Goal: Information Seeking & Learning: Learn about a topic

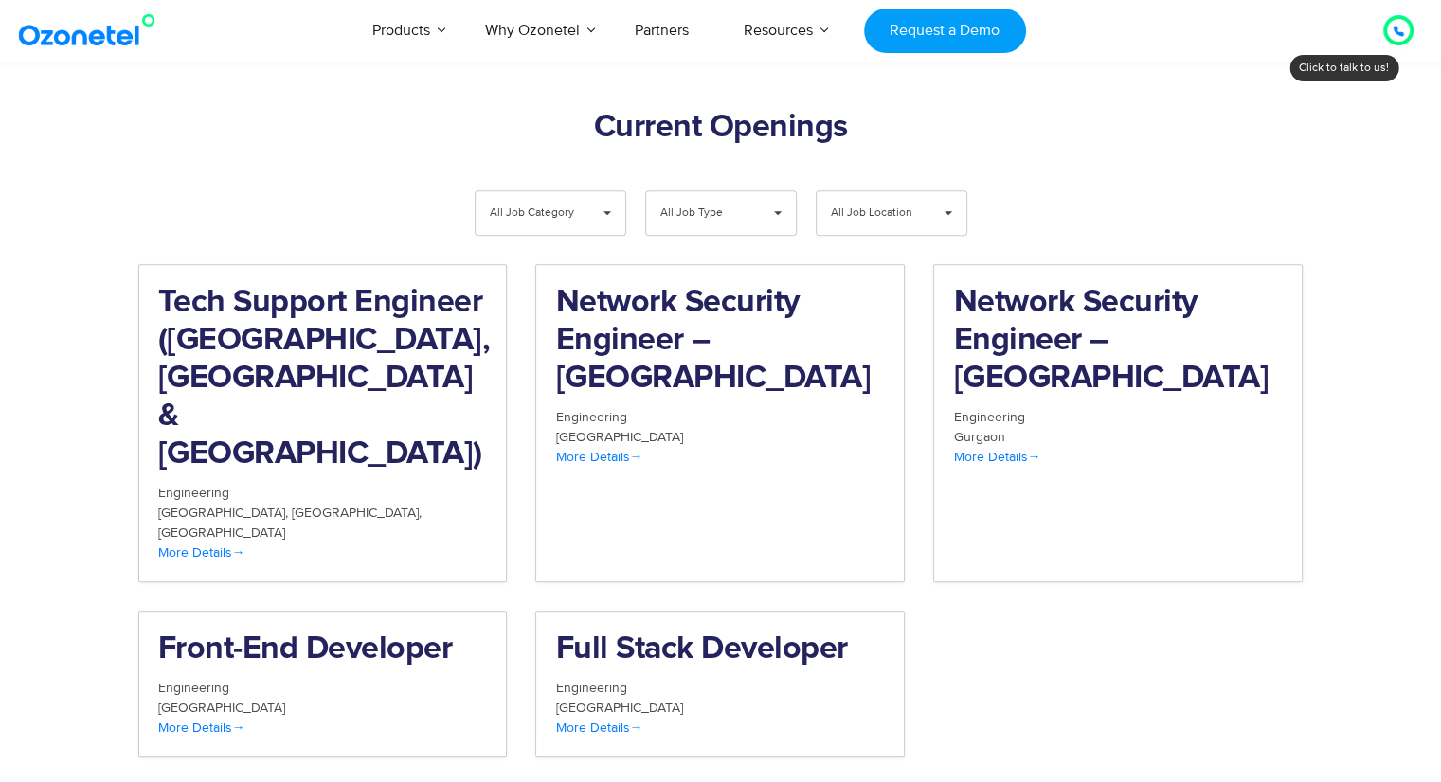
scroll to position [1917, 0]
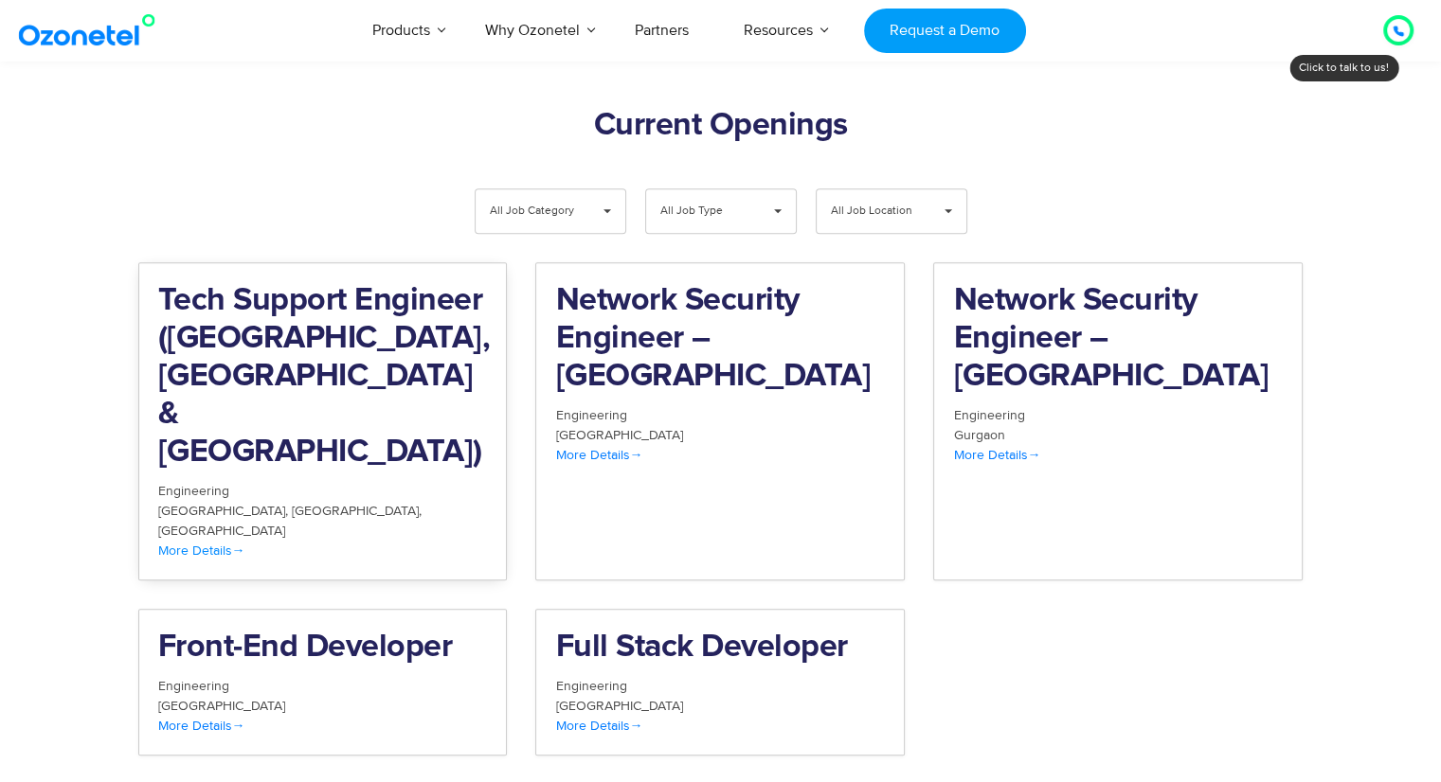
click at [332, 338] on h2 "Tech Support Engineer (Chennai, Bangalore & Mumbai)" at bounding box center [323, 376] width 330 height 189
click at [227, 678] on span "Engineering" at bounding box center [193, 686] width 71 height 16
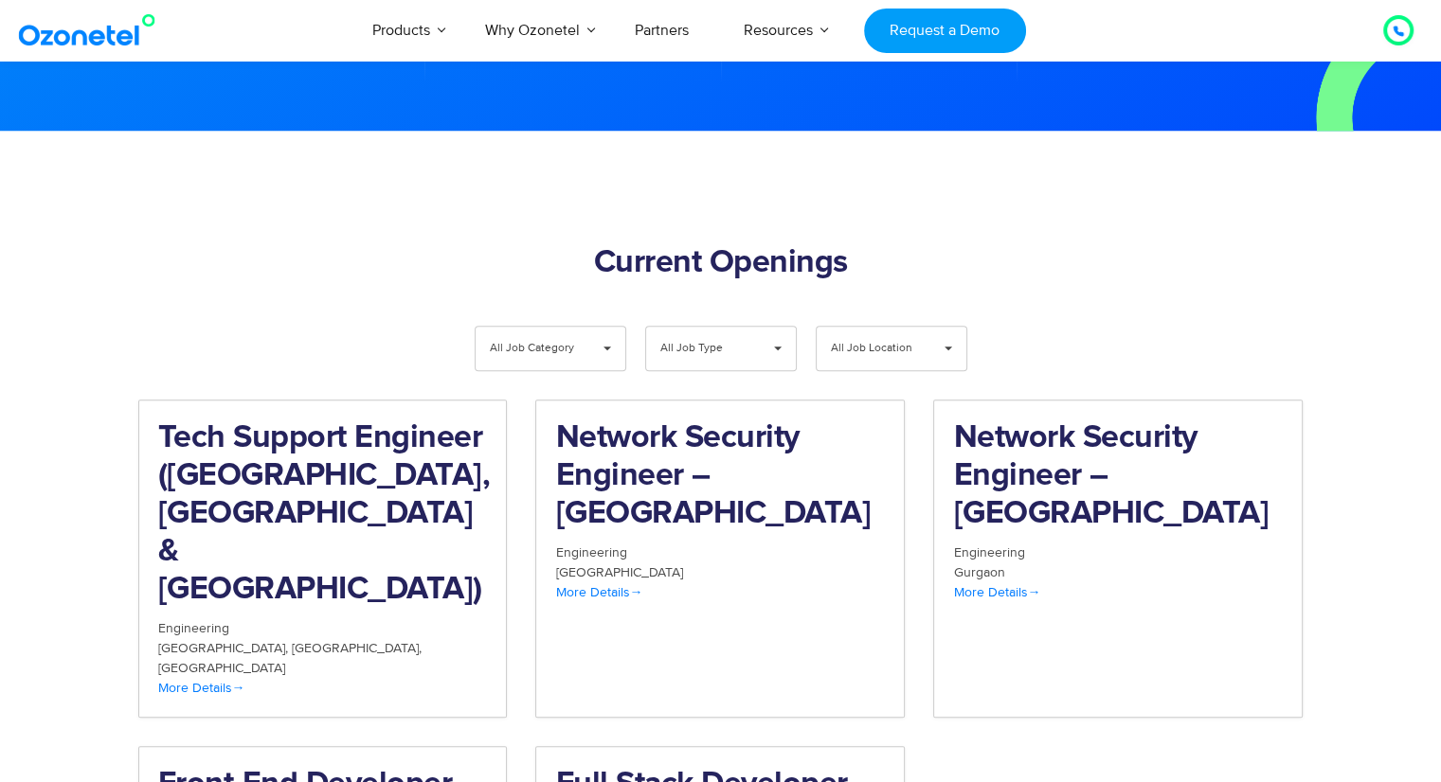
scroll to position [1779, 0]
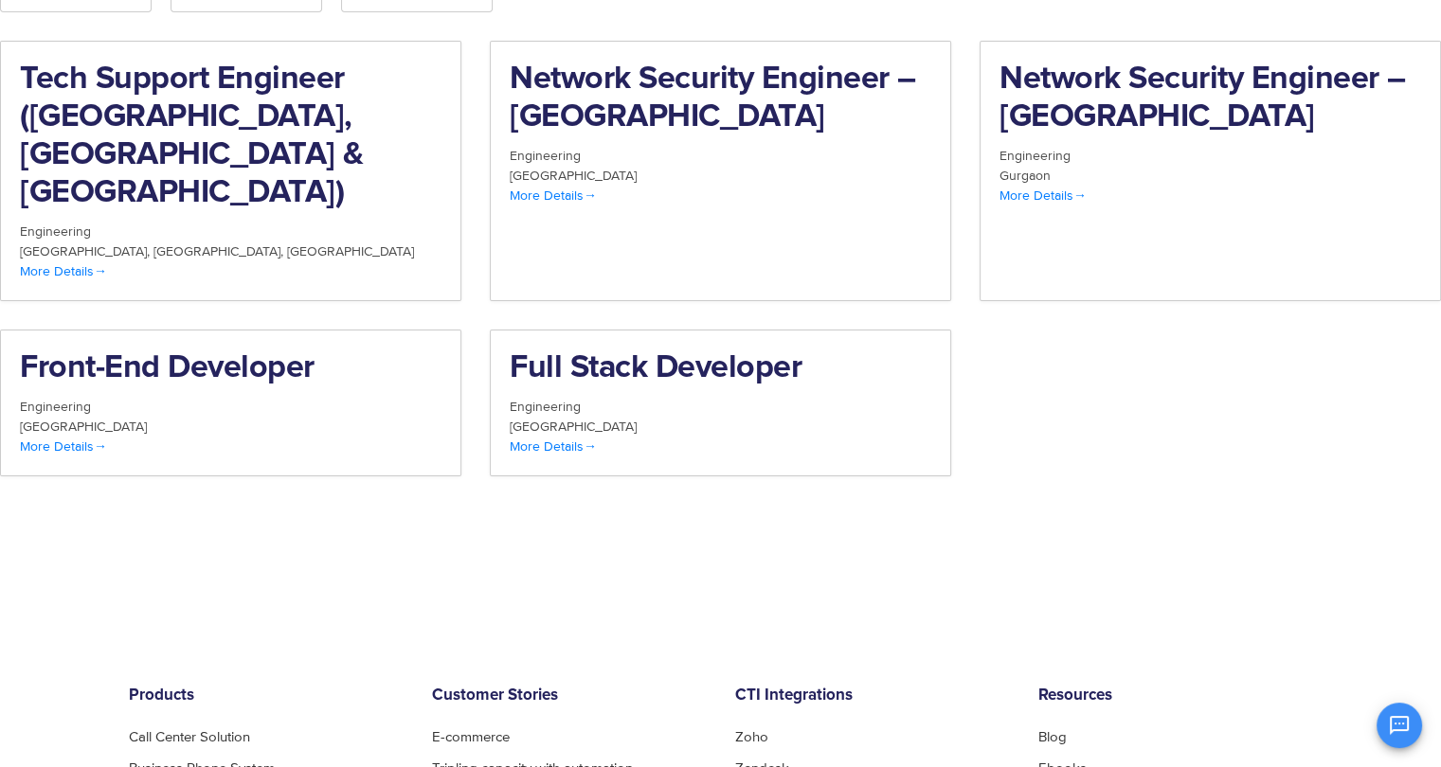
scroll to position [138, 0]
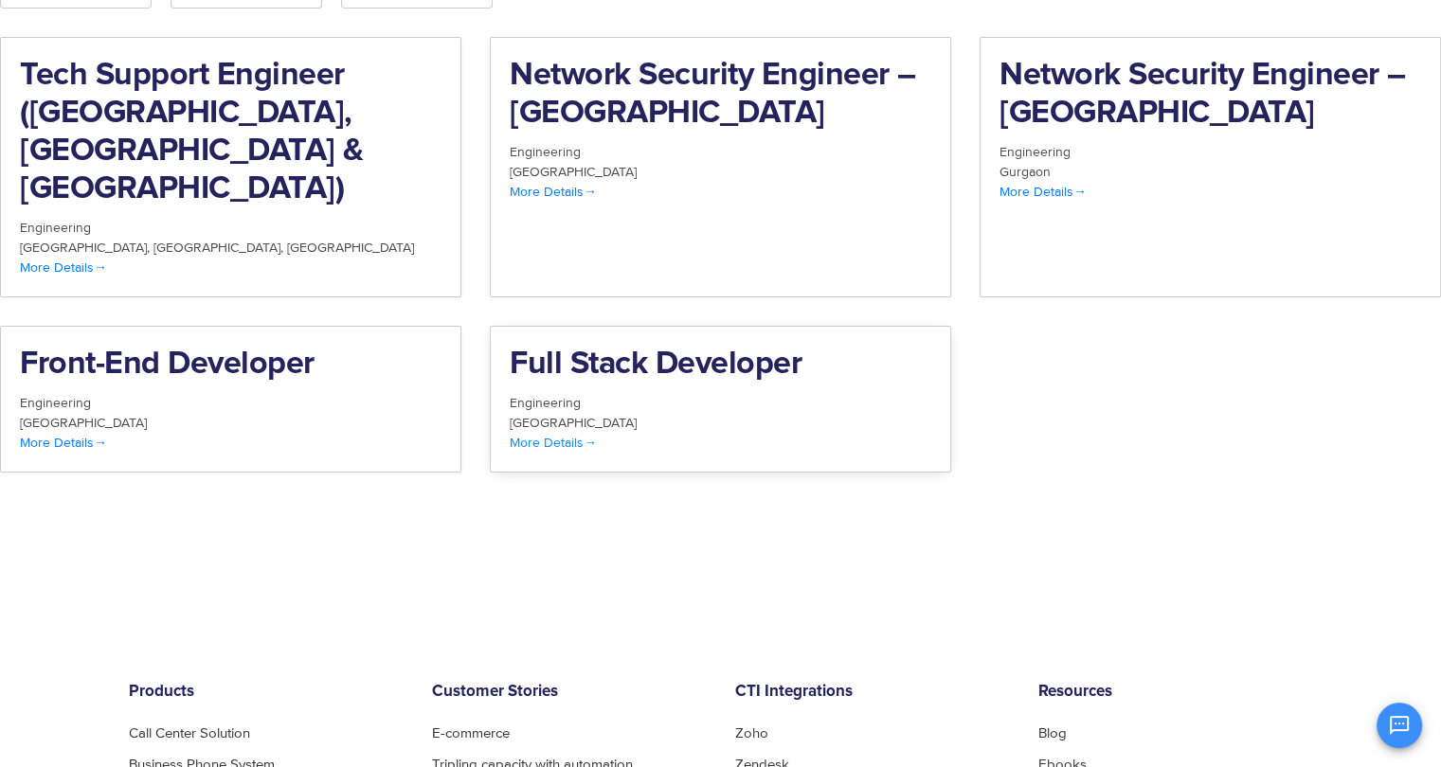
drag, startPoint x: 585, startPoint y: 403, endPoint x: 531, endPoint y: 396, distance: 54.4
click at [531, 435] on span "More Details" at bounding box center [553, 443] width 87 height 16
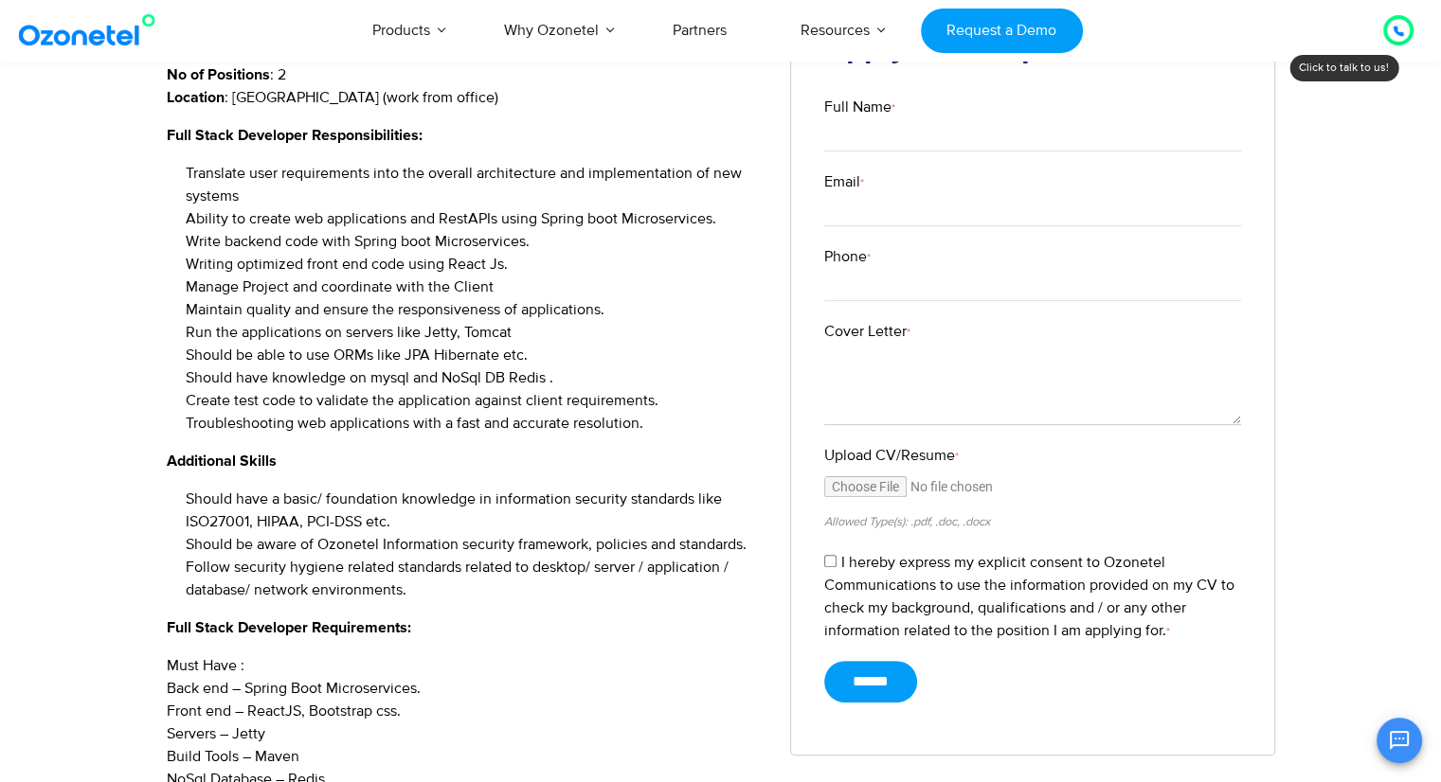
scroll to position [405, 0]
